Goal: Book appointment/travel/reservation

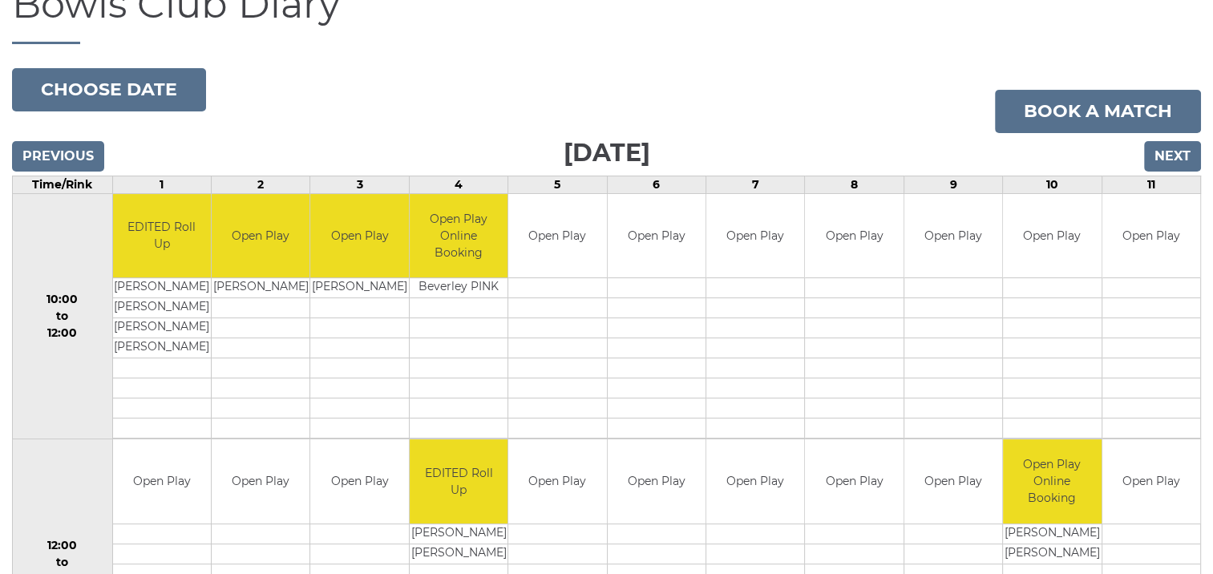
scroll to position [80, 0]
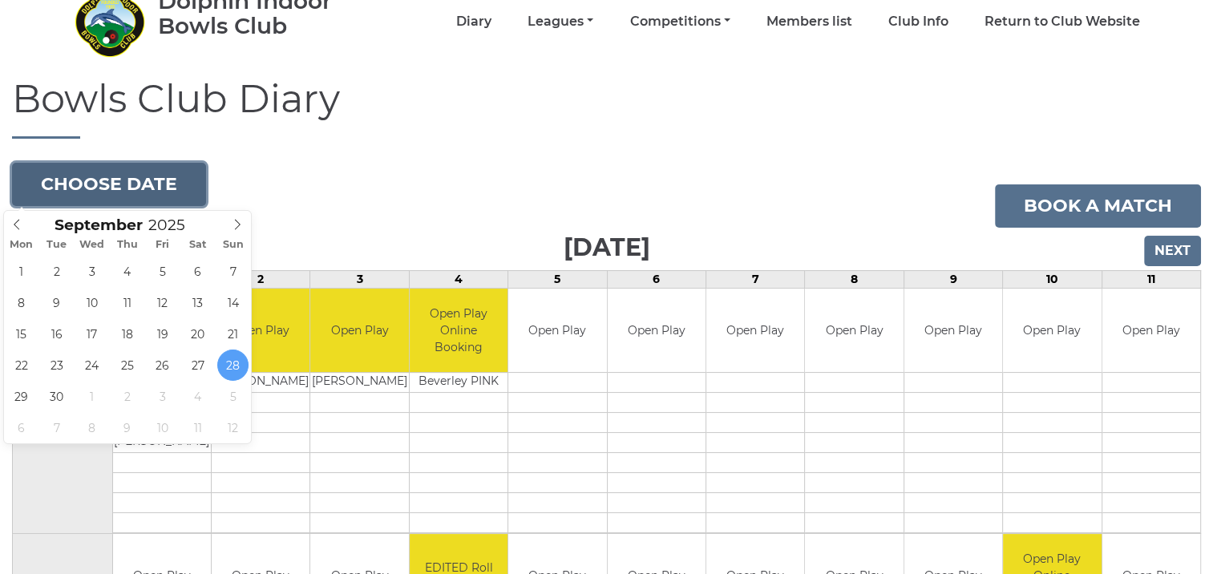
click at [170, 182] on button "Choose date" at bounding box center [109, 184] width 194 height 43
type input "2025-09-29"
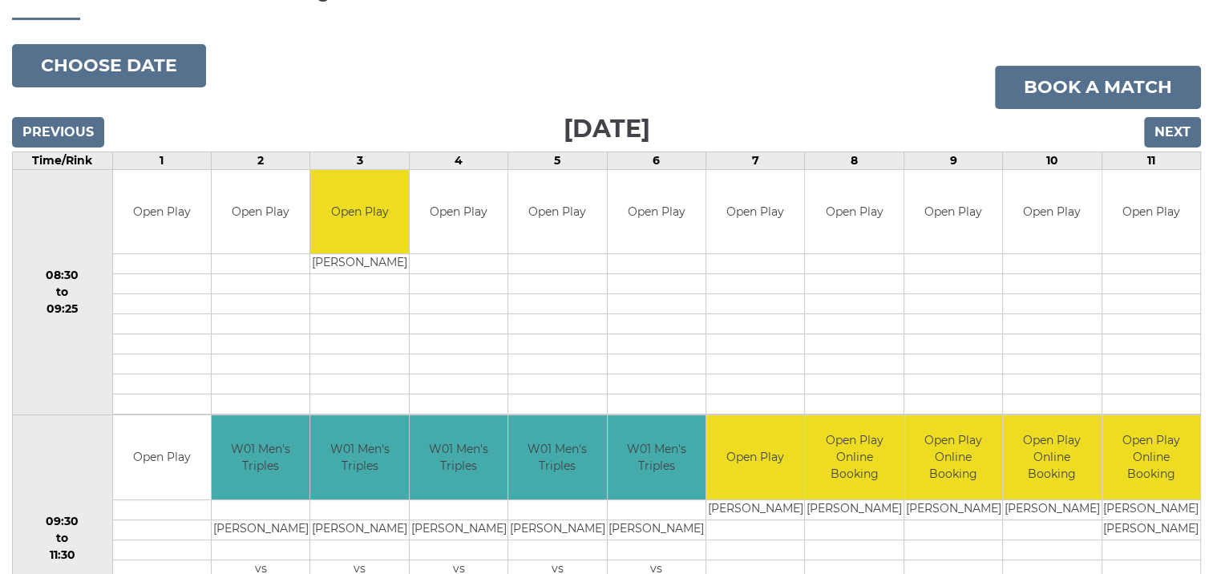
scroll to position [160, 0]
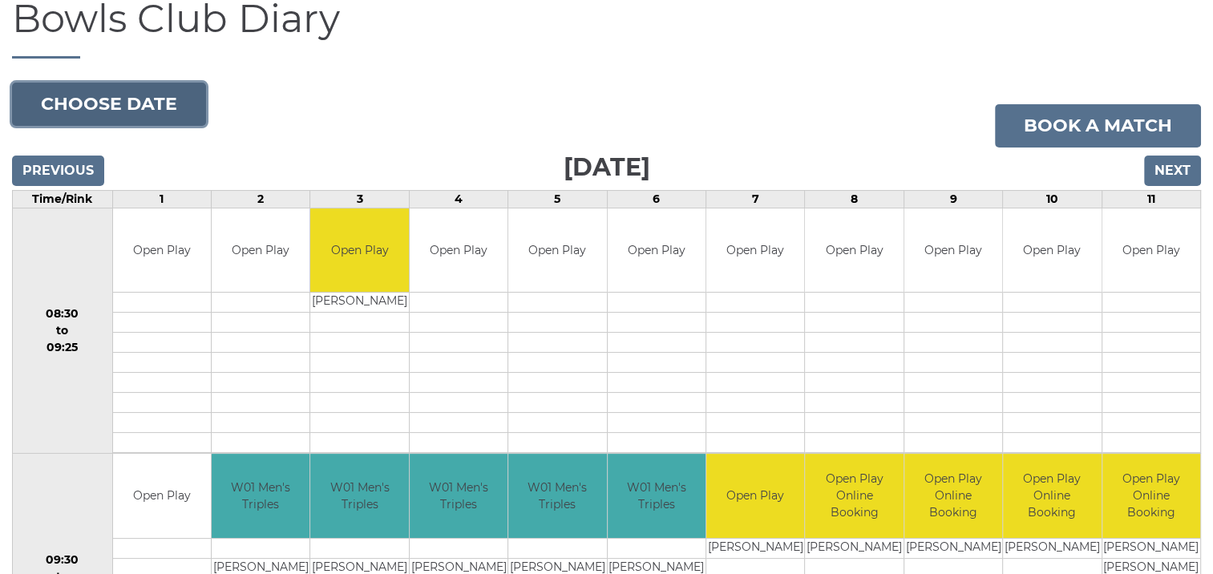
click at [184, 109] on button "Choose date" at bounding box center [109, 104] width 194 height 43
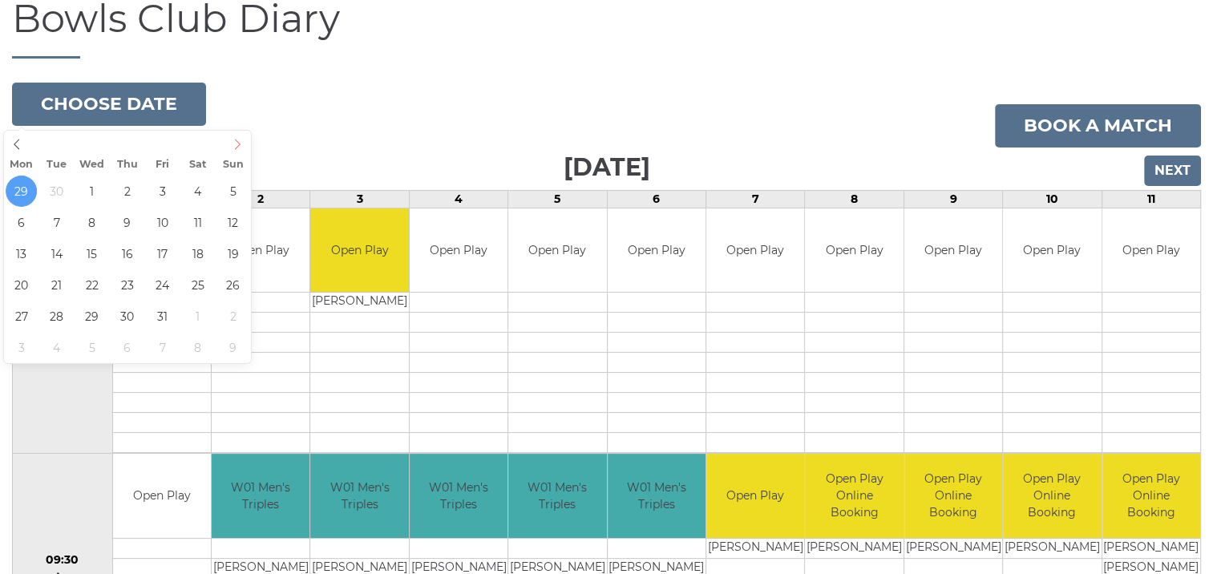
click at [240, 143] on icon at bounding box center [237, 144] width 11 height 11
type input "2025-10-04"
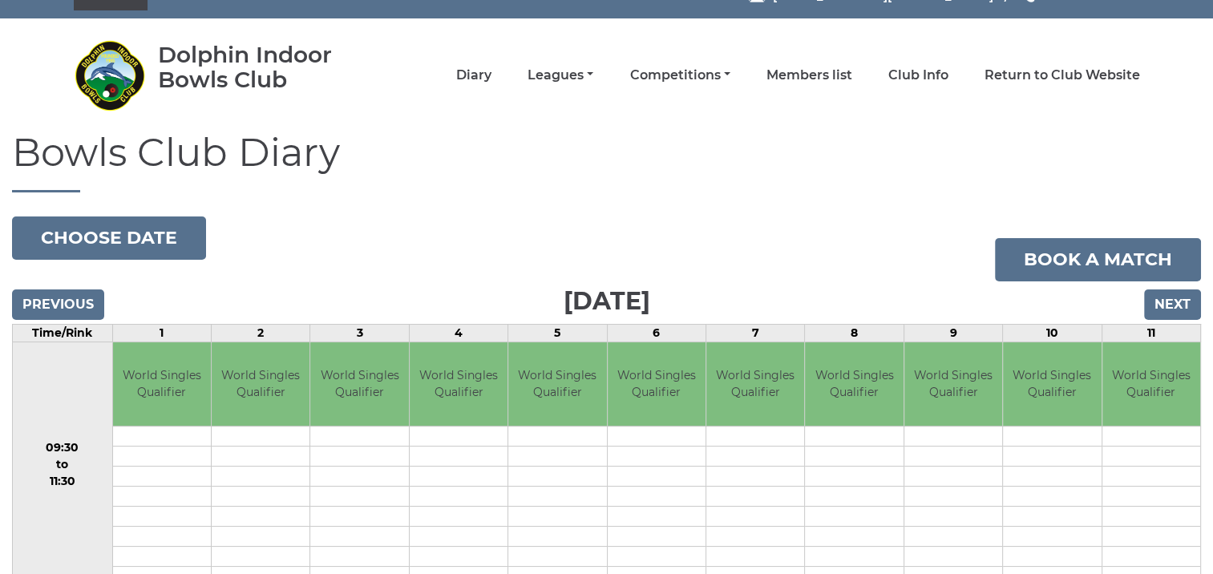
scroll to position [21, 0]
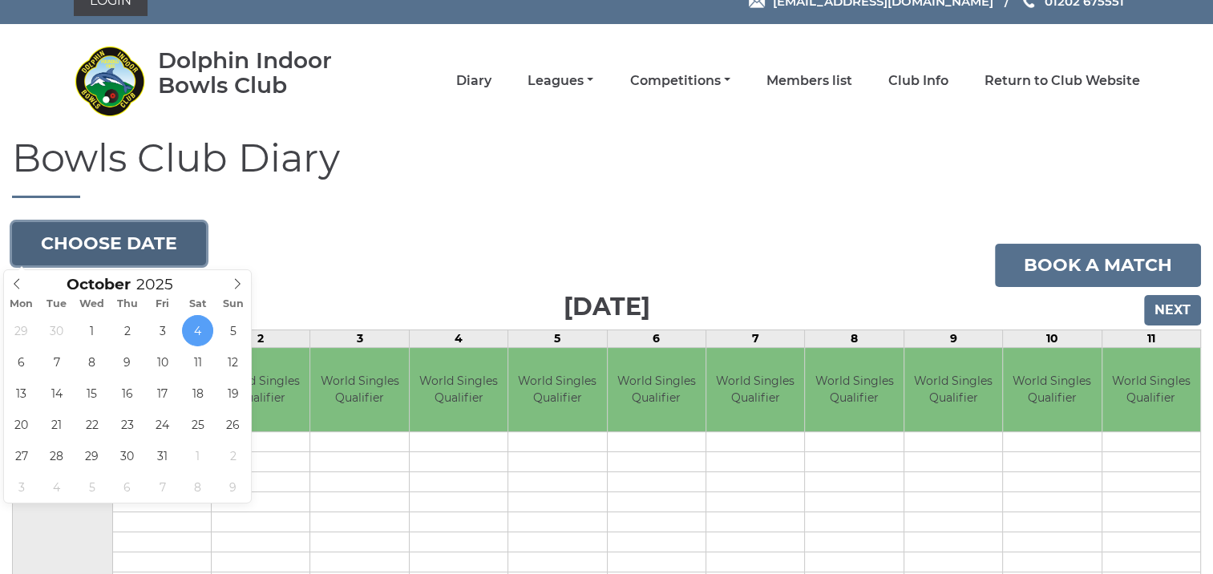
click at [176, 246] on button "Choose date" at bounding box center [109, 243] width 194 height 43
type input "[DATE]"
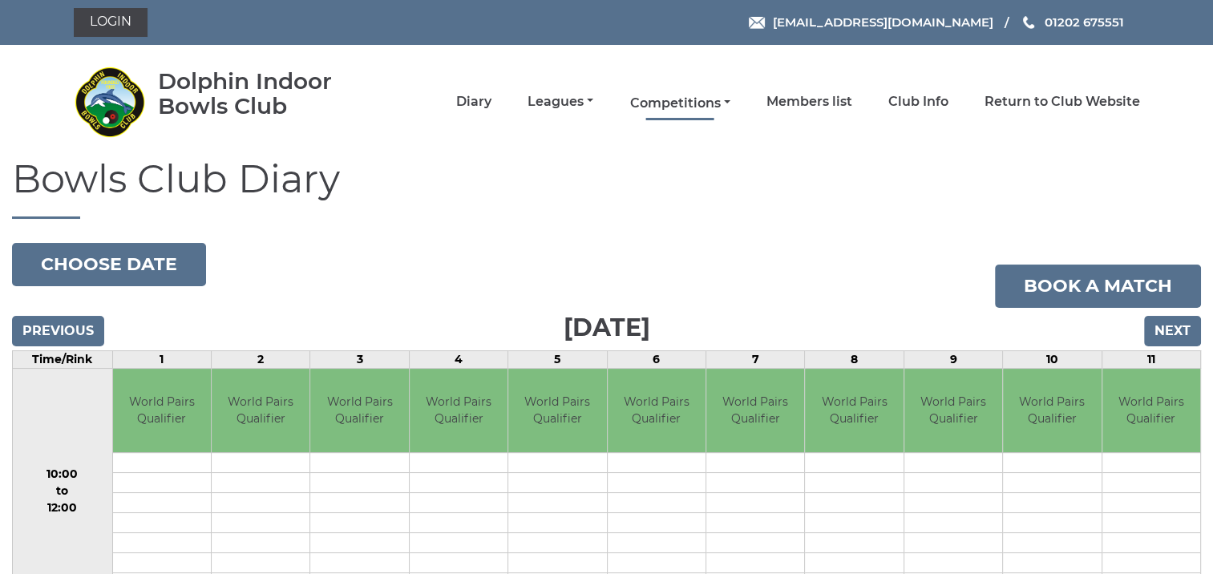
click at [673, 103] on link "Competitions" at bounding box center [679, 104] width 100 height 18
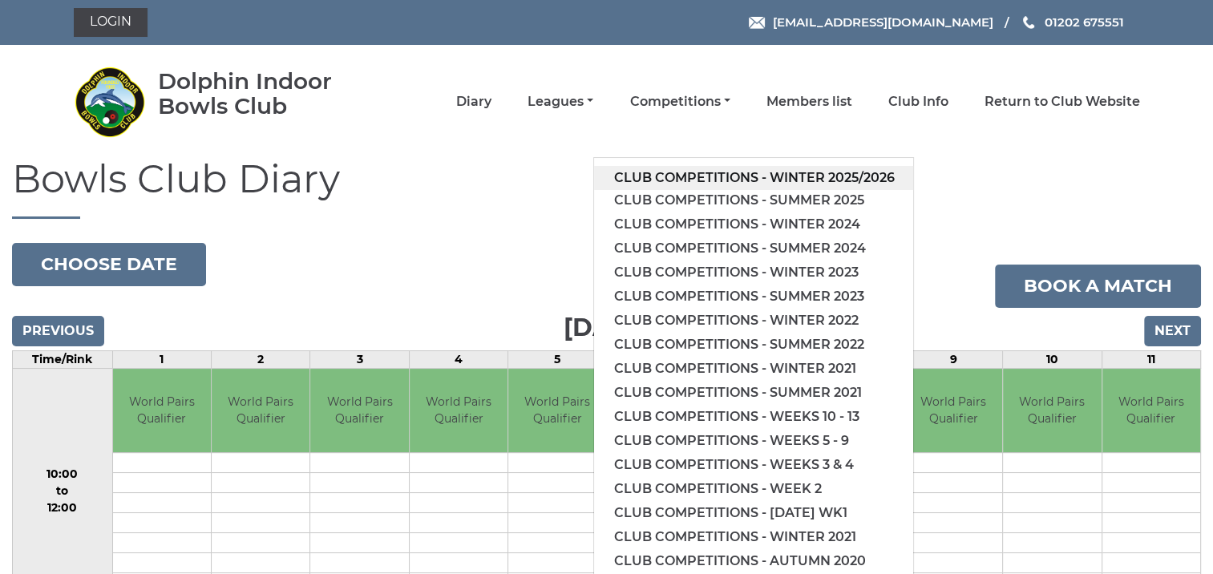
click at [702, 173] on link "Club competitions - Winter 2025/2026" at bounding box center [753, 178] width 319 height 24
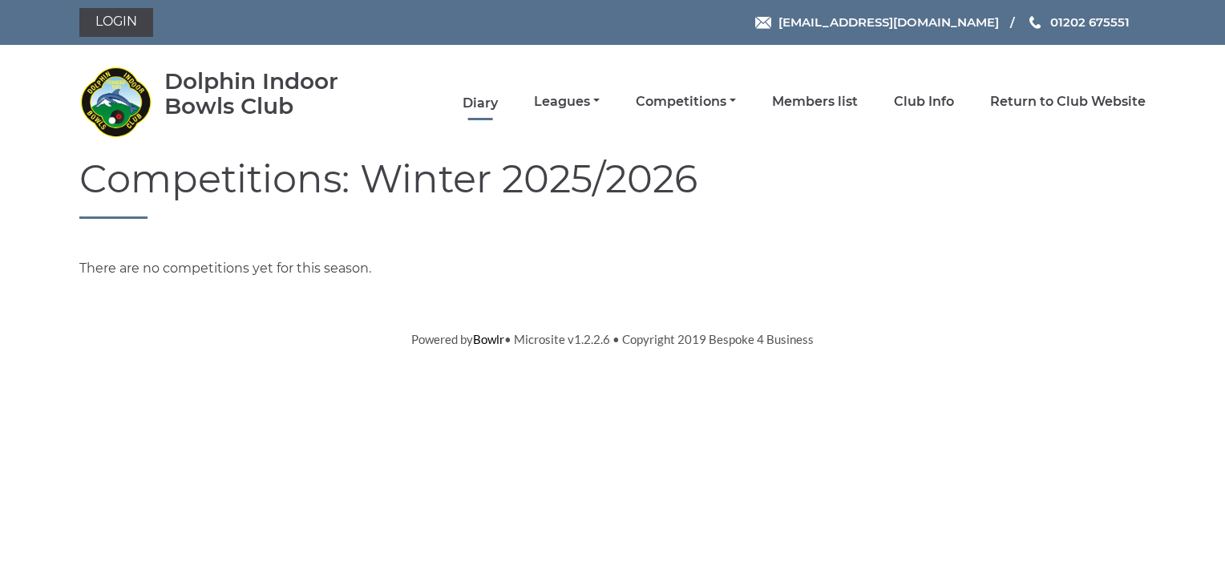
click at [481, 101] on link "Diary" at bounding box center [479, 104] width 35 height 18
